Goal: Transaction & Acquisition: Subscribe to service/newsletter

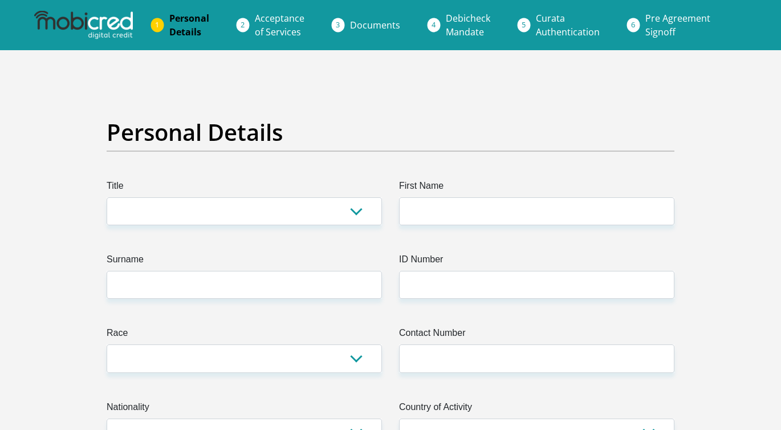
click at [438, 19] on li "Debicheck Mandate" at bounding box center [482, 25] width 90 height 36
click at [438, 25] on li "Debicheck Mandate" at bounding box center [482, 25] width 90 height 36
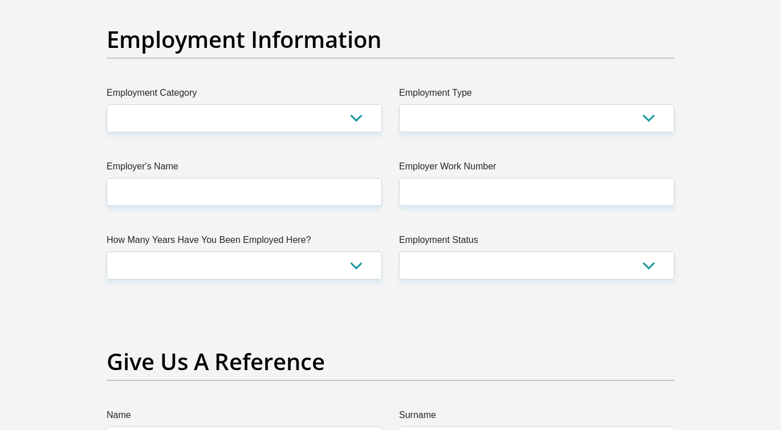
scroll to position [2052, 0]
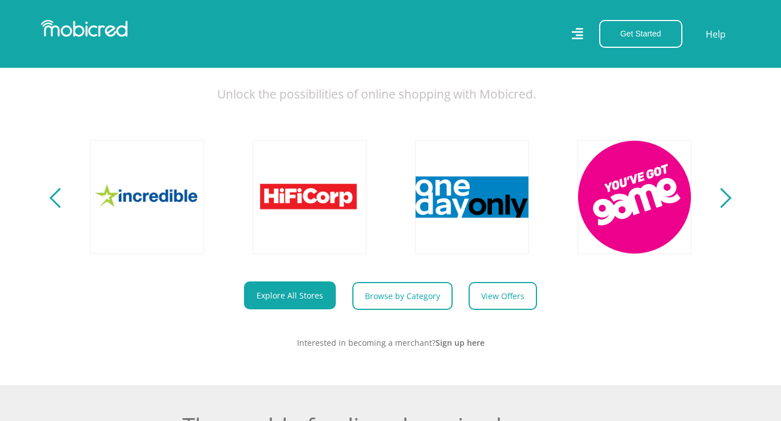
scroll to position [513, 0]
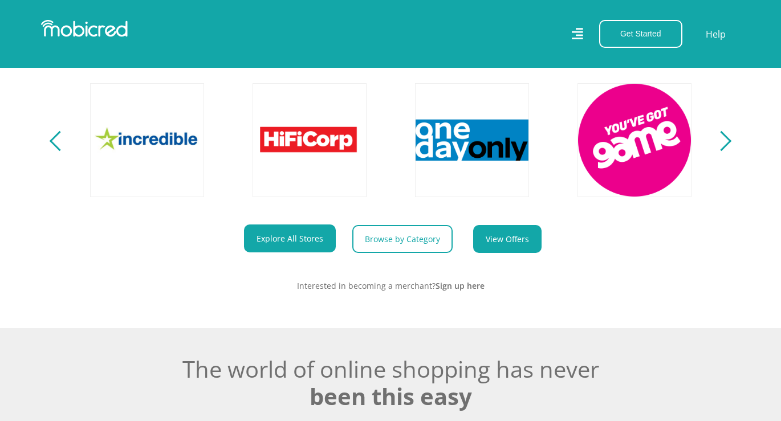
click at [493, 247] on link "View Offers" at bounding box center [507, 239] width 68 height 28
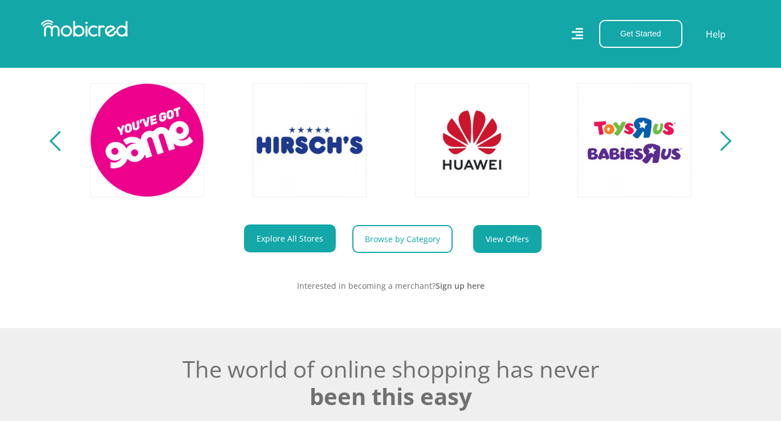
scroll to position [0, 2599]
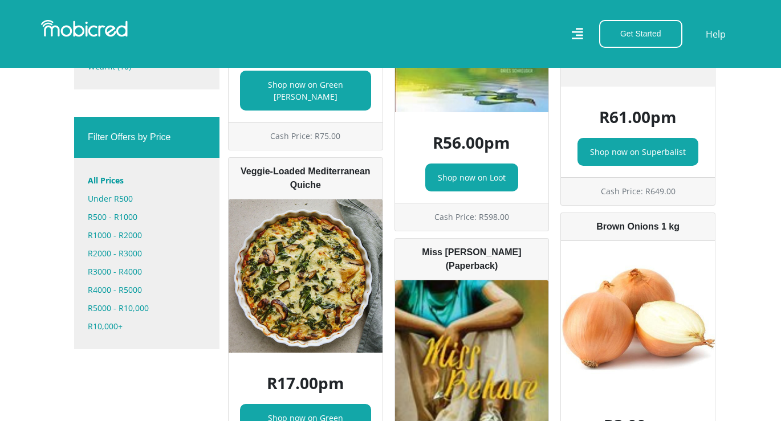
scroll to position [627, 0]
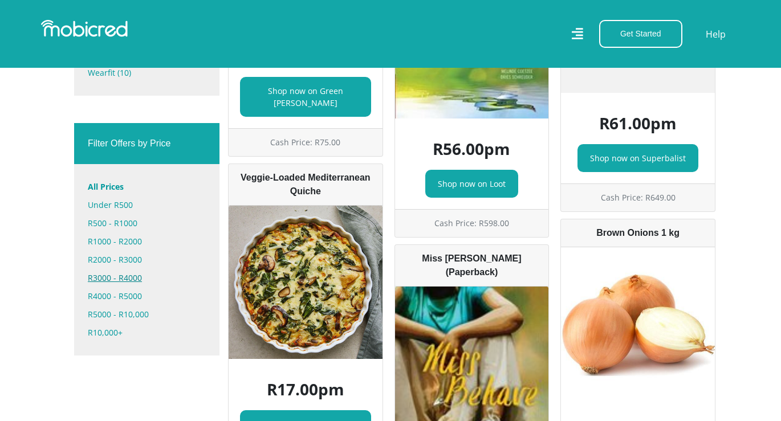
click at [127, 269] on link "R3000 - R4000" at bounding box center [147, 278] width 118 height 18
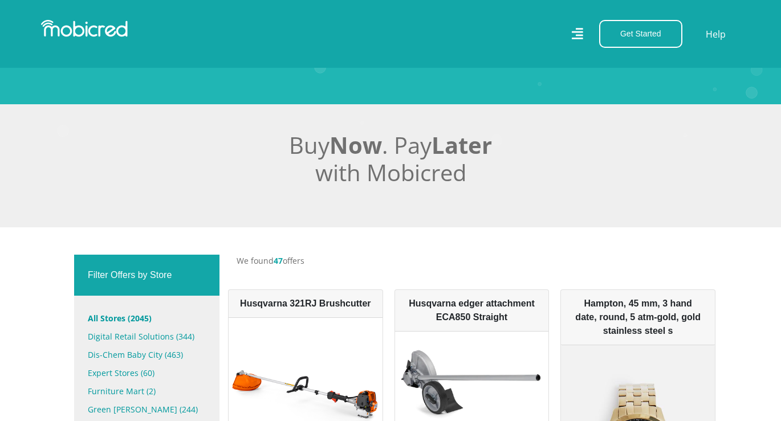
scroll to position [171, 0]
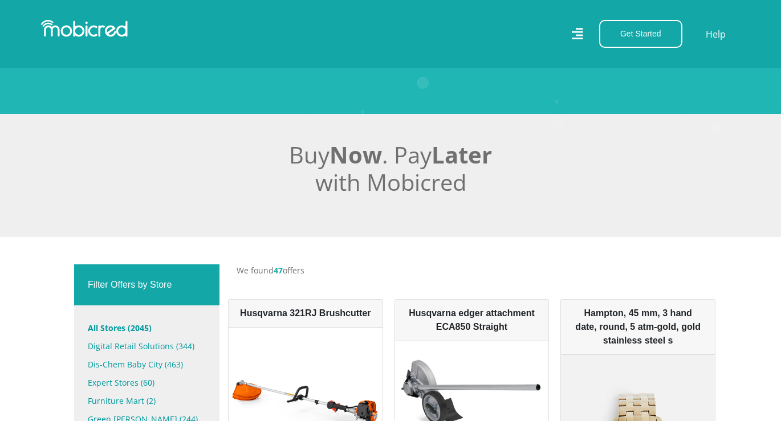
click at [76, 29] on img at bounding box center [84, 28] width 87 height 17
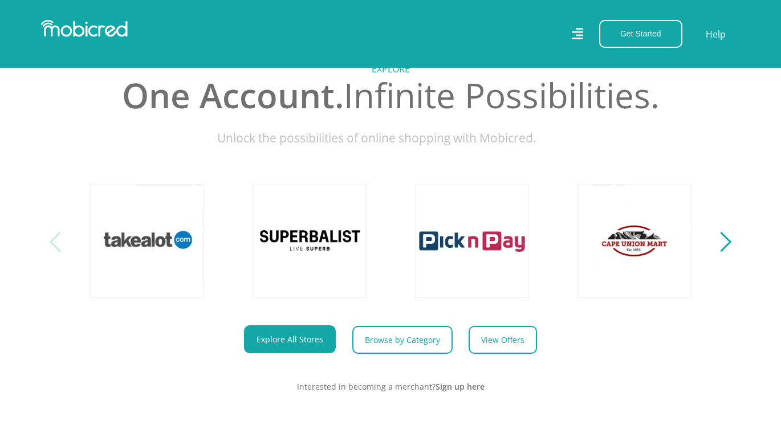
scroll to position [456, 0]
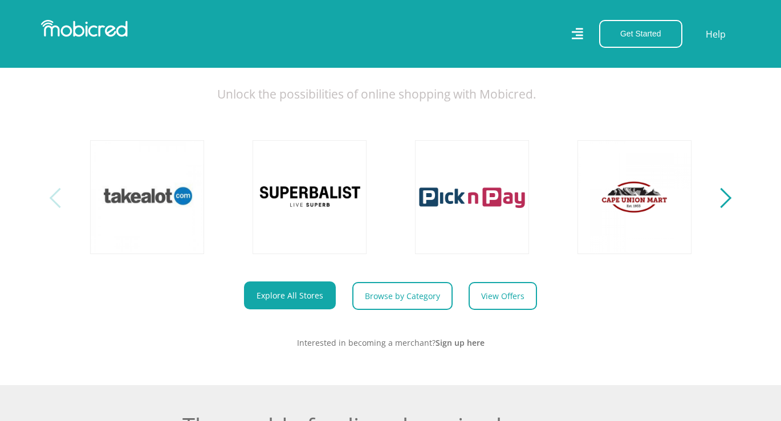
click at [730, 207] on div "Next" at bounding box center [721, 198] width 20 height 20
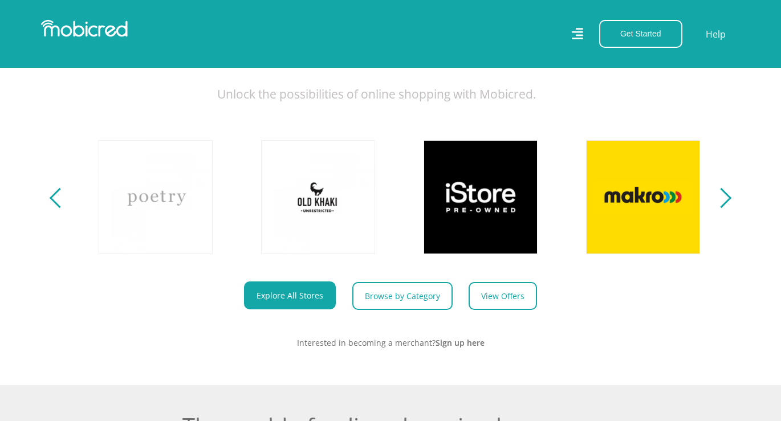
scroll to position [0, 650]
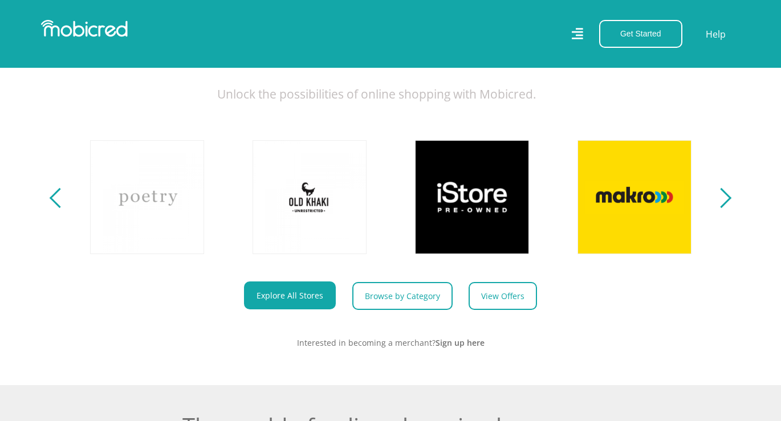
click at [731, 206] on section "Explore One Account. Infinite Possibilities. Unlock the possibilities of online…" at bounding box center [390, 175] width 781 height 420
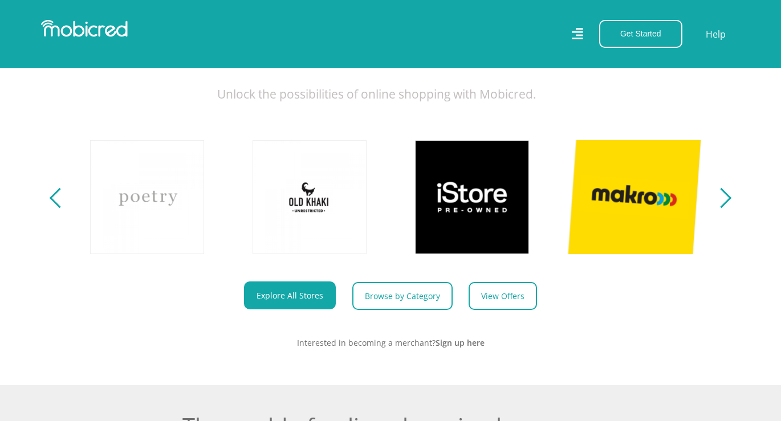
click at [621, 227] on link at bounding box center [634, 197] width 134 height 134
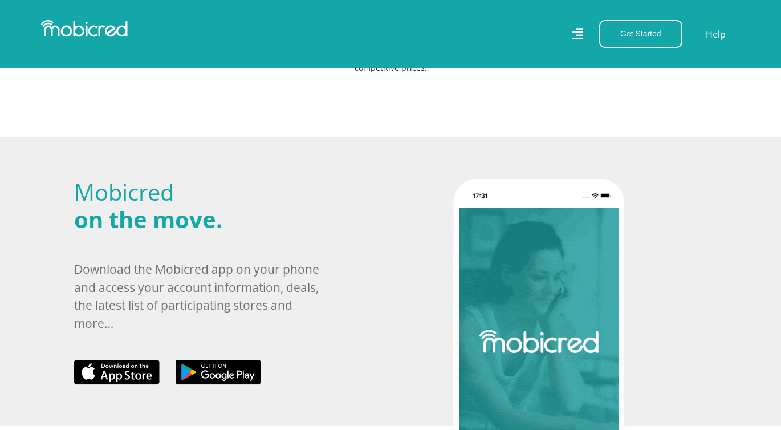
scroll to position [456, 0]
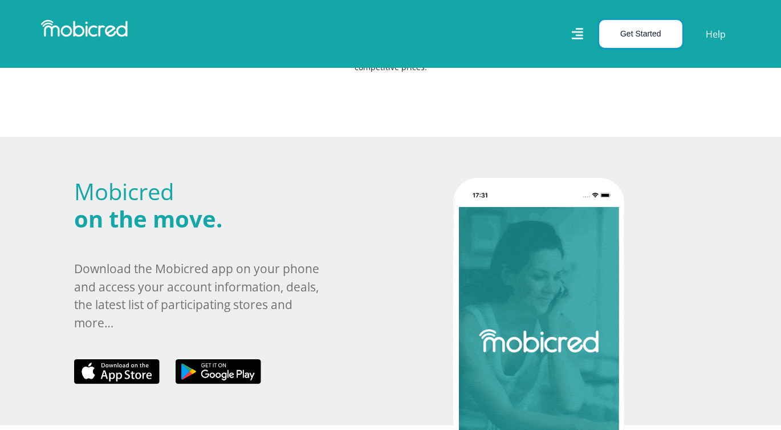
click at [620, 38] on button "Get Started" at bounding box center [640, 34] width 83 height 28
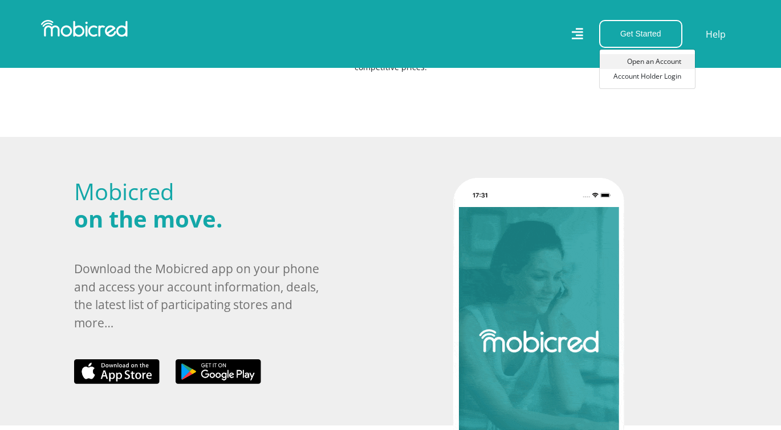
click at [674, 66] on link "Open an Account" at bounding box center [647, 61] width 95 height 15
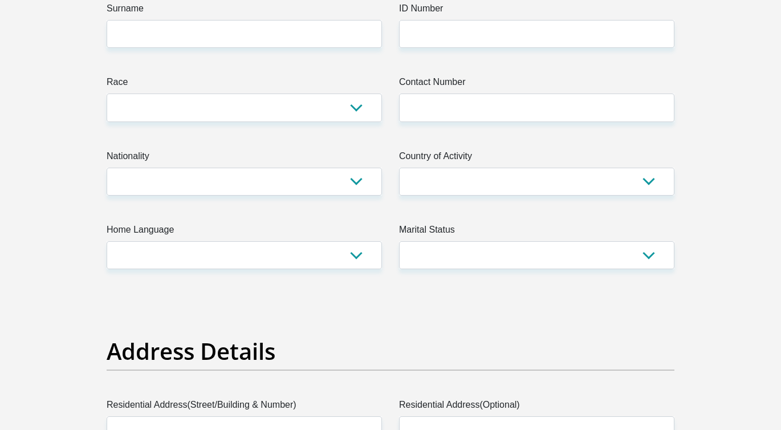
scroll to position [285, 0]
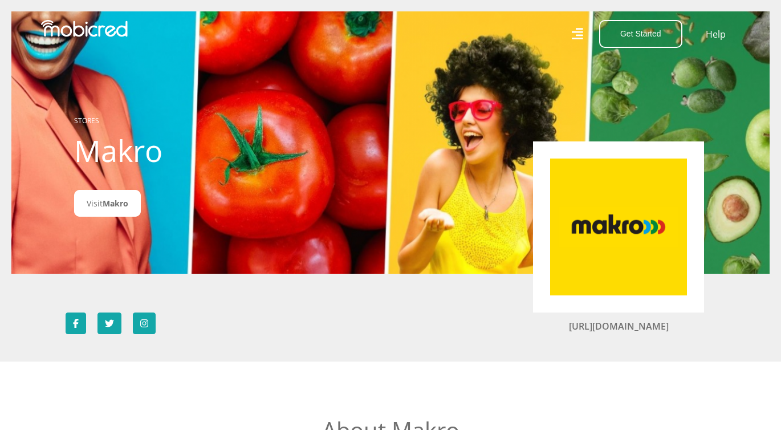
scroll to position [456, 0]
